Goal: Check status: Check status

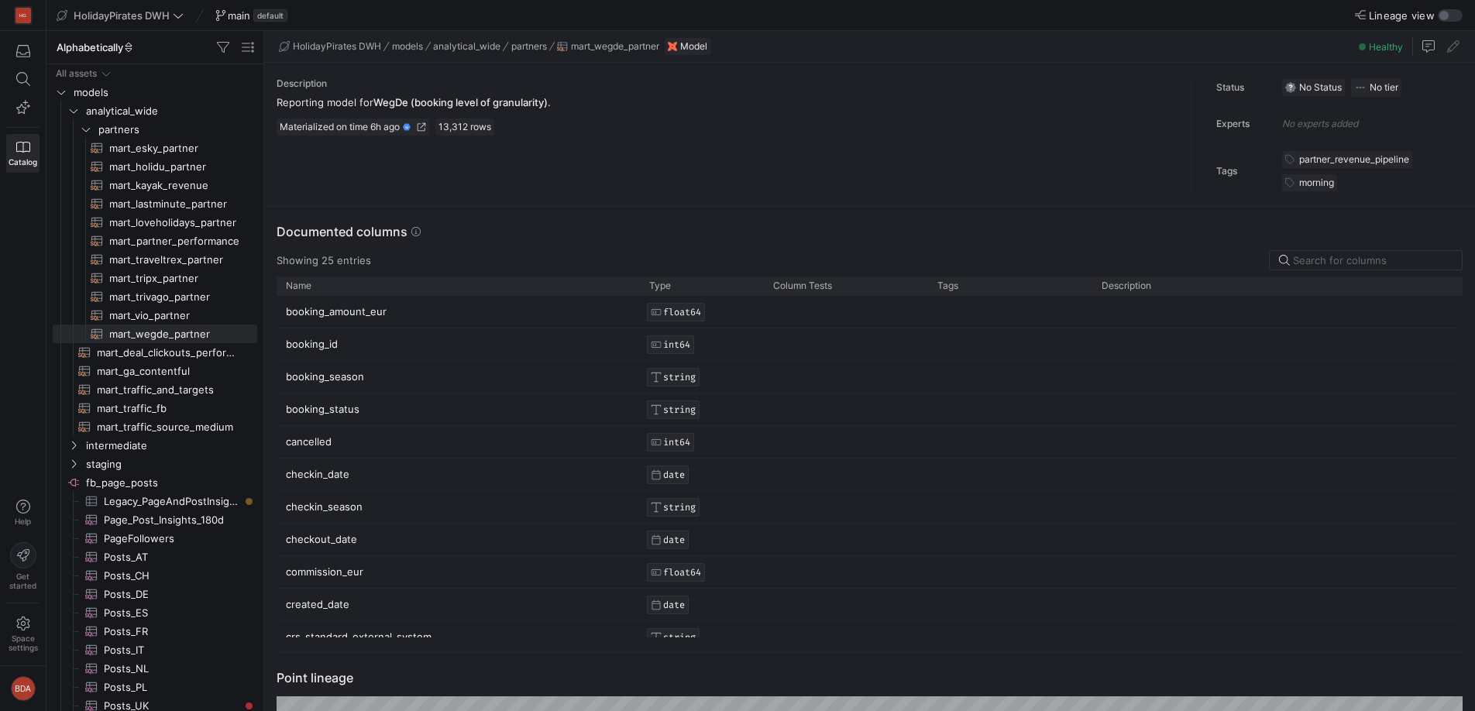
scroll to position [0, 2302]
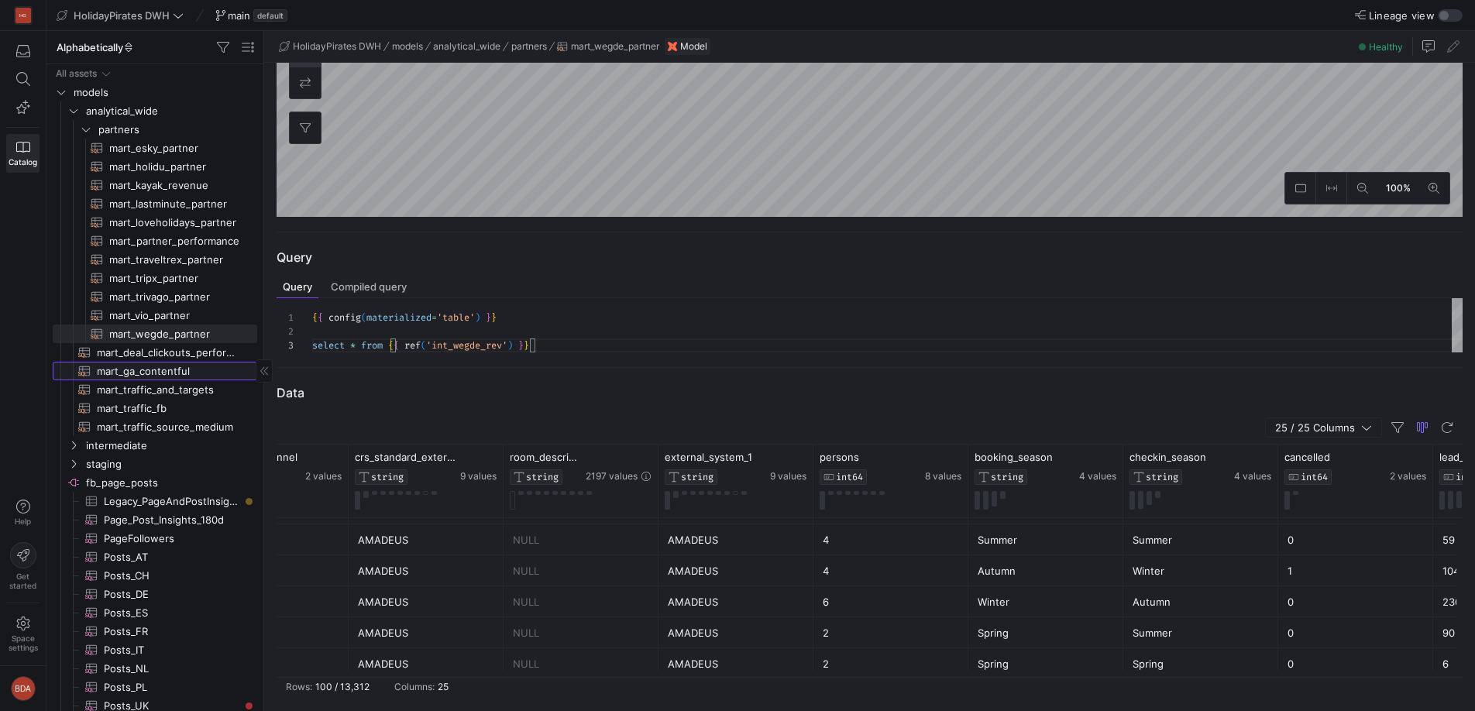
click at [153, 379] on span "mart_ga_contentful​​​​​​​​​​" at bounding box center [168, 372] width 143 height 18
type textarea "{{ config(materialized='table') }} -- GA4 post deal web and app traffic WITH ga…"
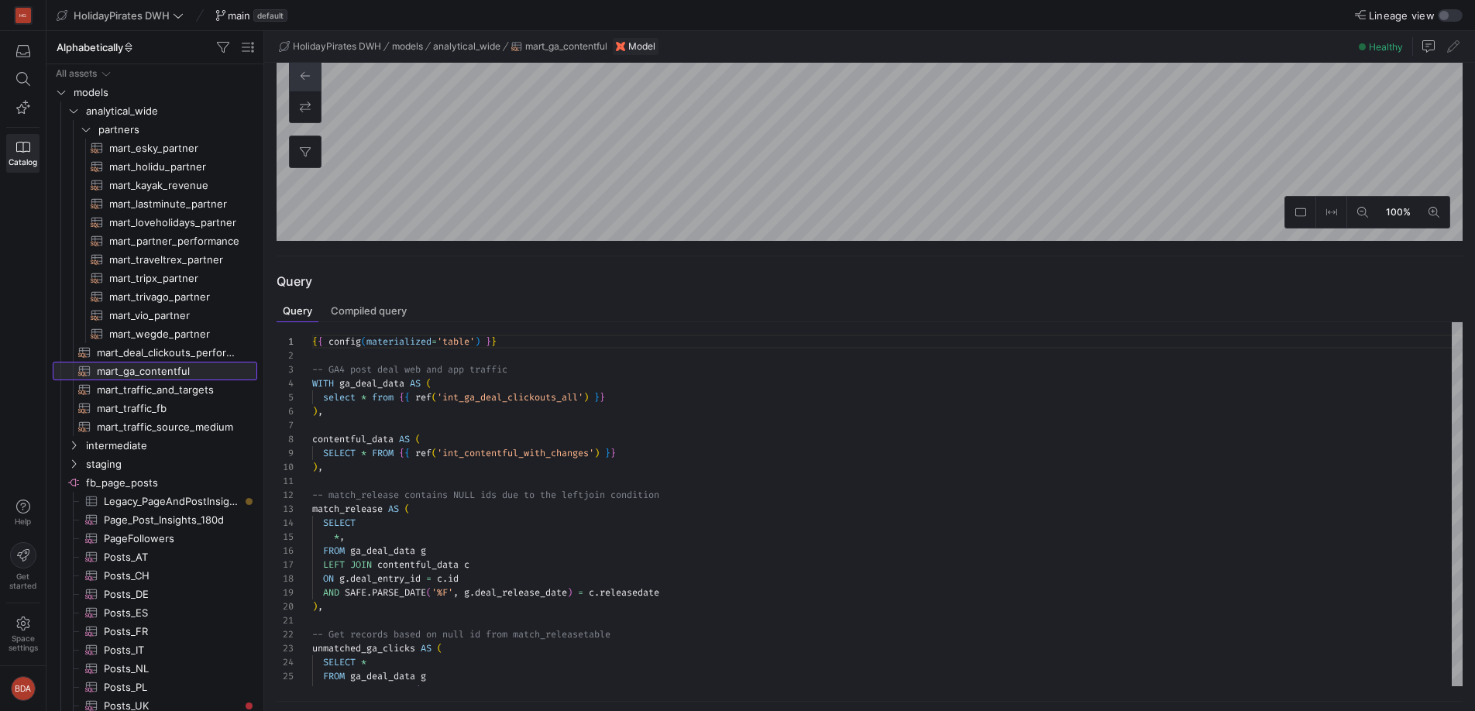
scroll to position [513, 0]
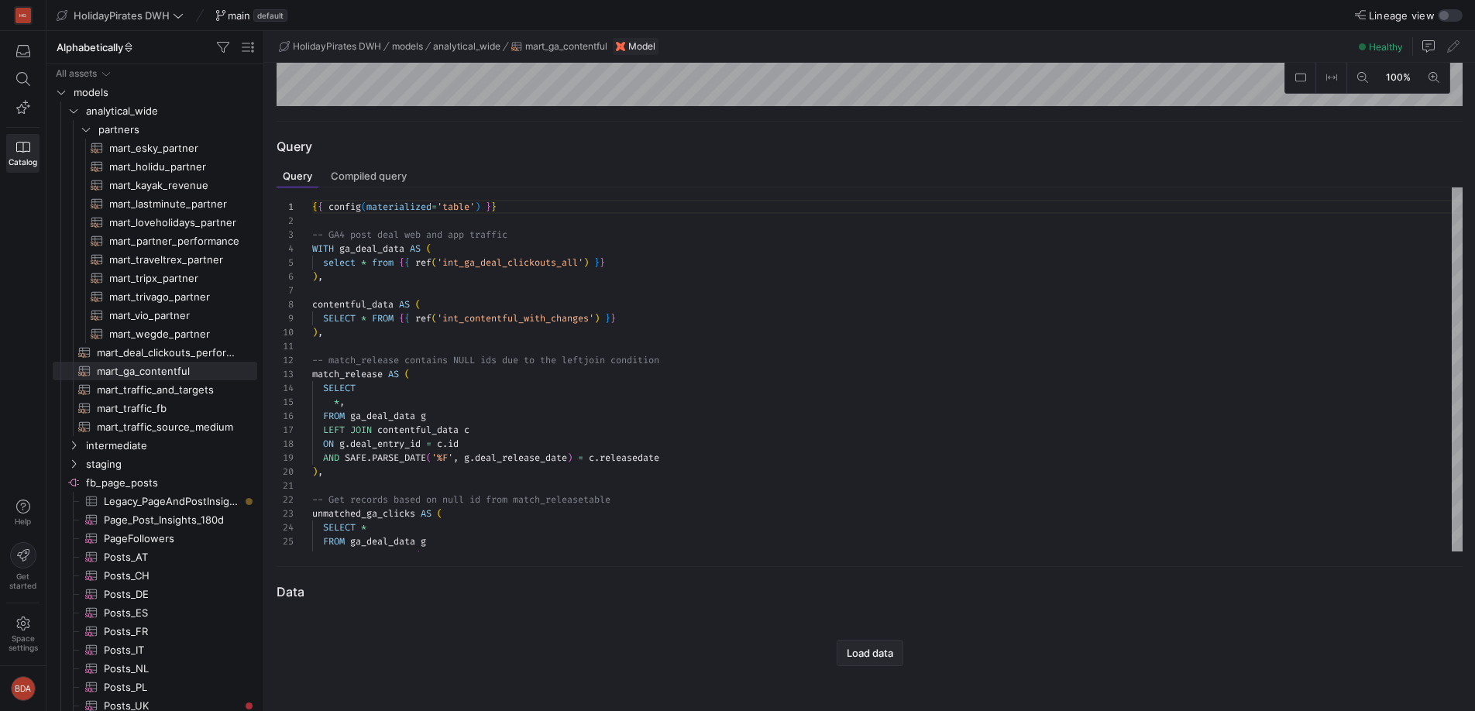
click at [849, 654] on span "Load data" at bounding box center [870, 653] width 46 height 12
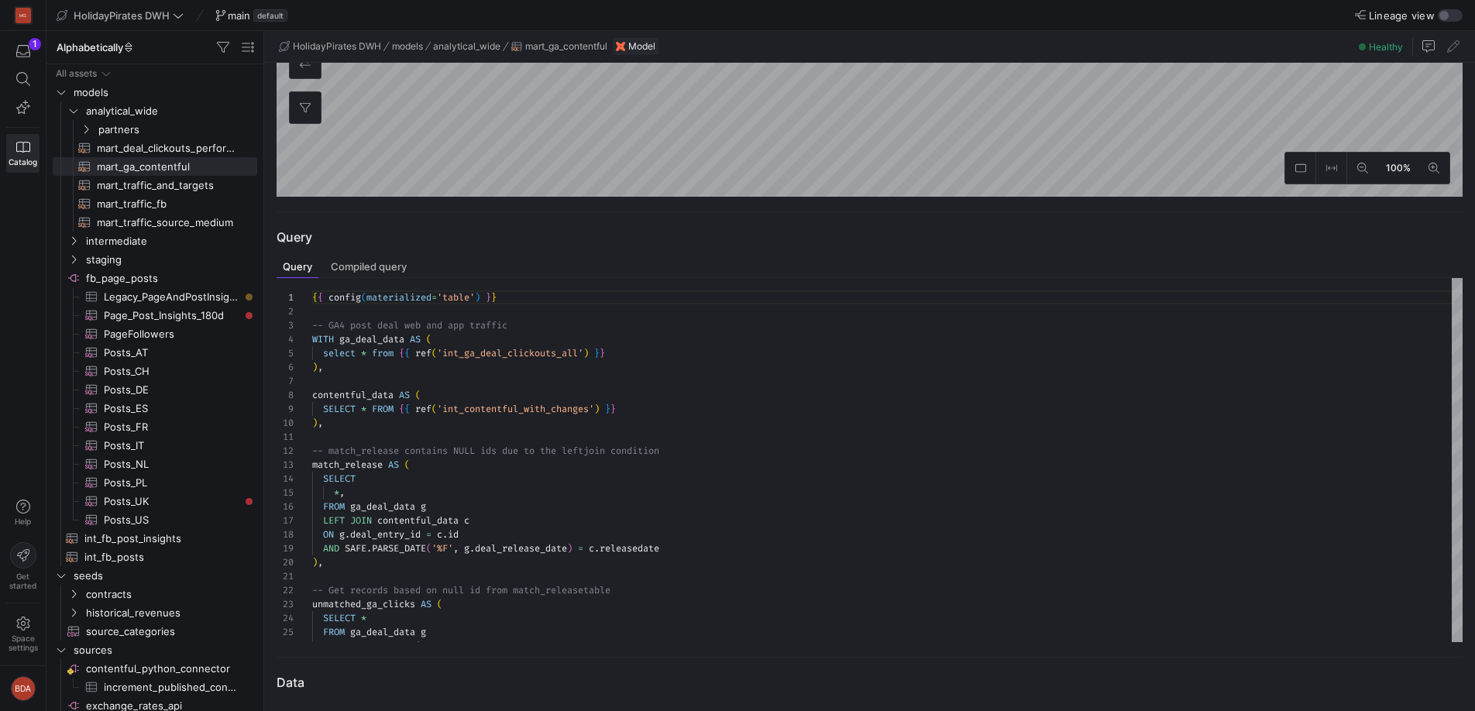
scroll to position [513, 0]
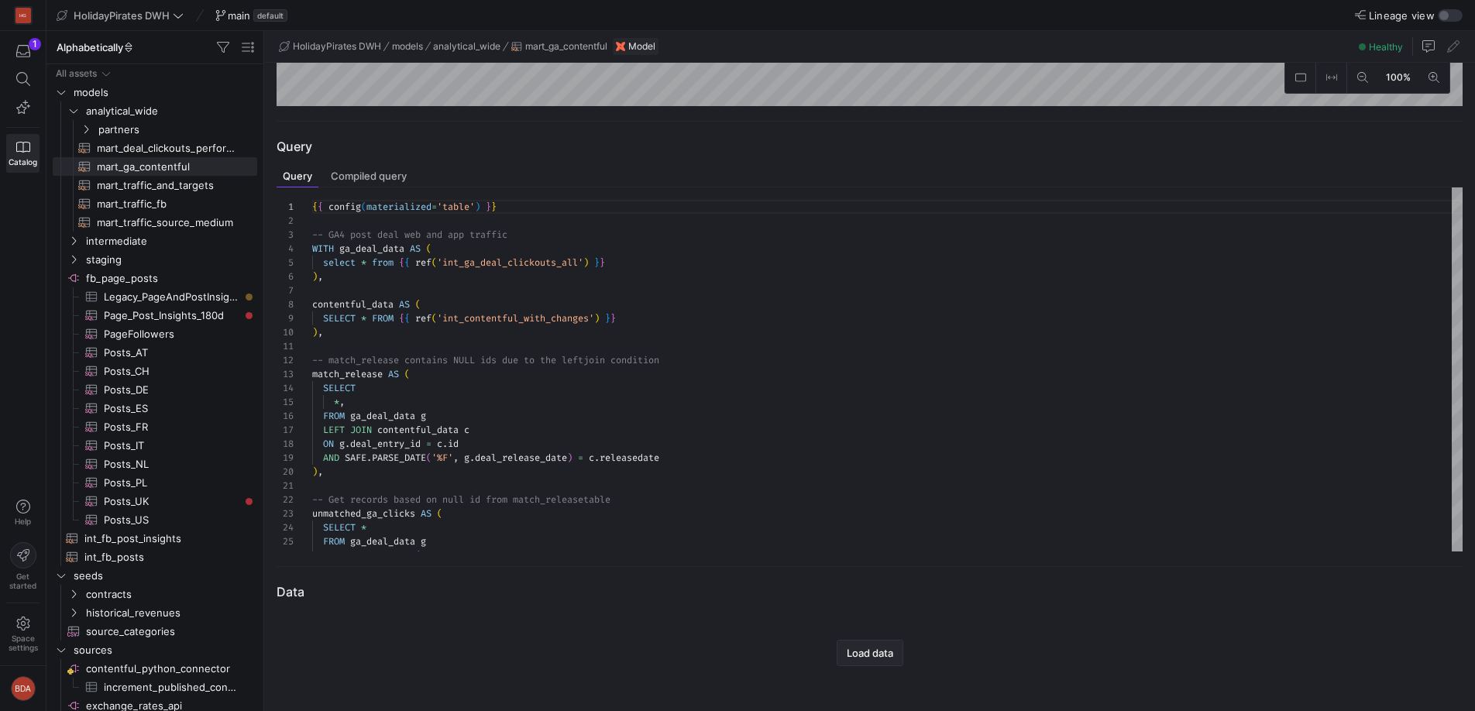
click at [866, 655] on span "Load data" at bounding box center [870, 653] width 46 height 12
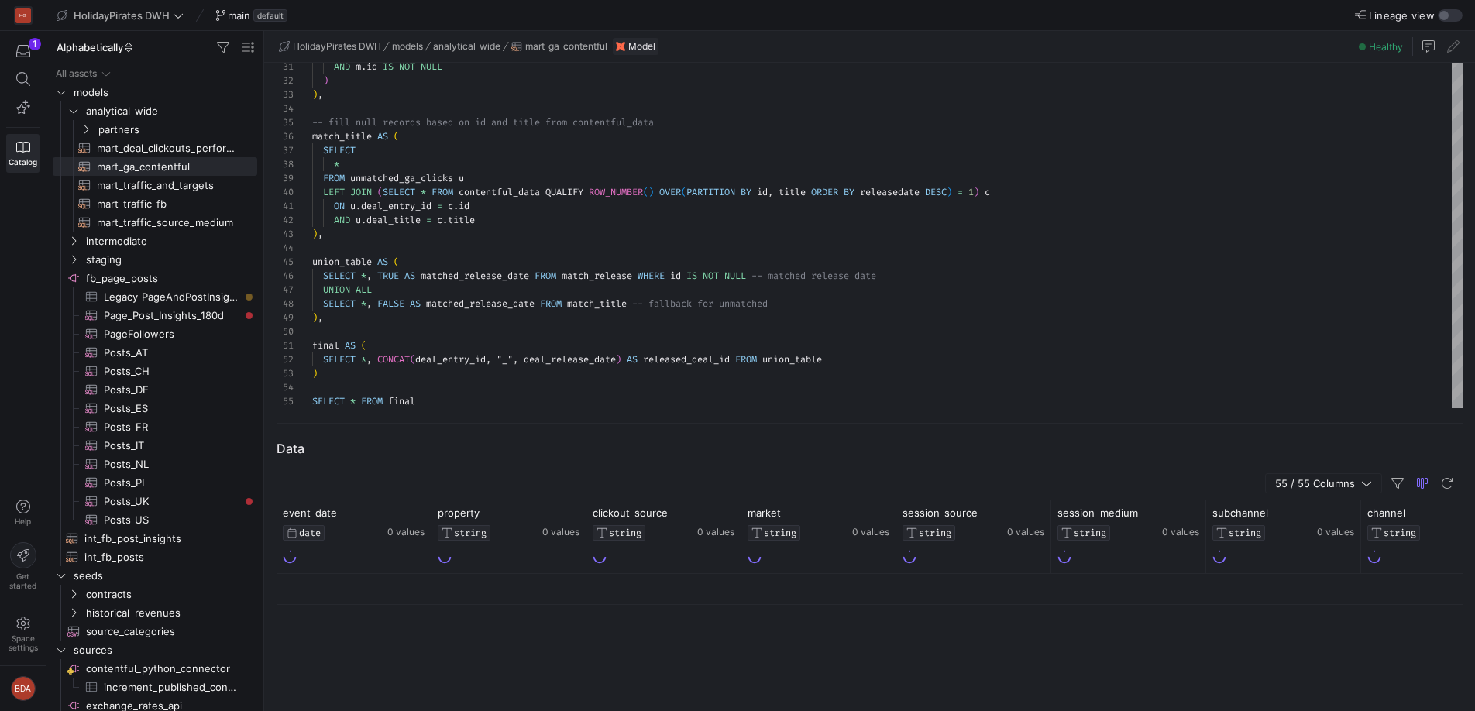
scroll to position [712, 0]
